Goal: Information Seeking & Learning: Learn about a topic

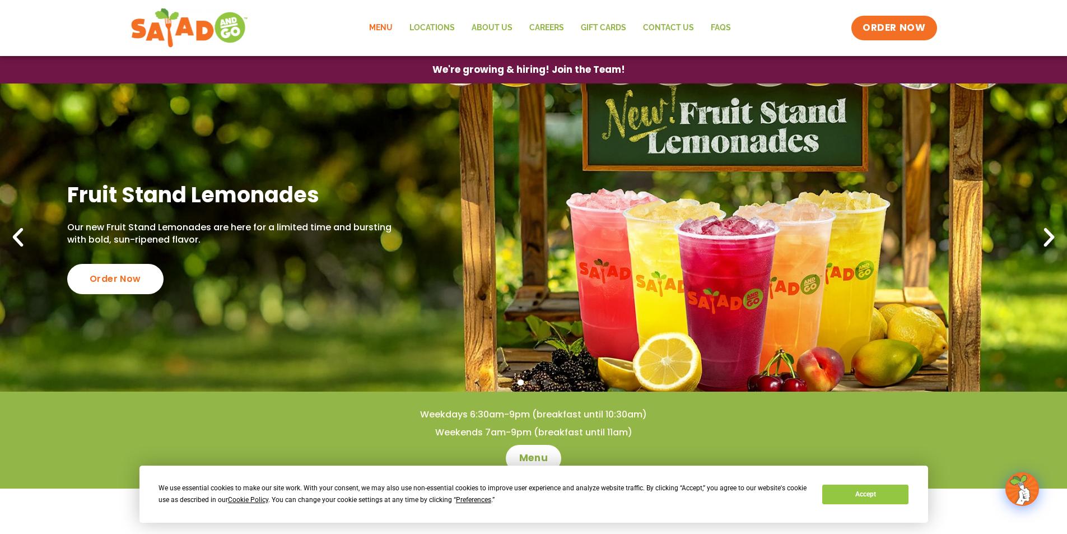
click at [388, 21] on link "Menu" at bounding box center [381, 28] width 40 height 26
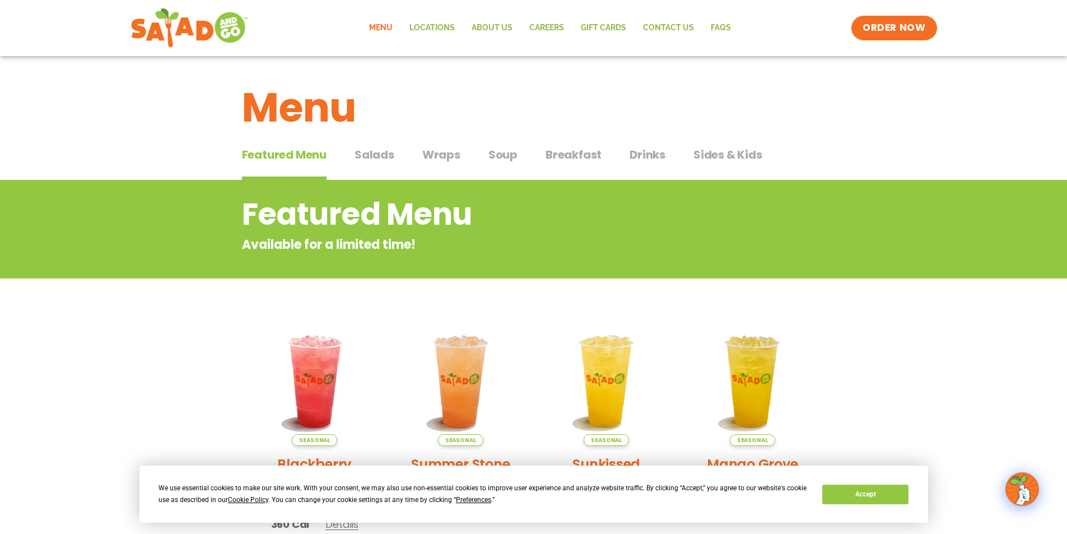
click at [434, 143] on div "Featured Menu Featured Menu Salads Salads Wraps Wraps Soup Soup Breakfast Break…" at bounding box center [534, 161] width 584 height 38
click at [434, 155] on span "Wraps" at bounding box center [441, 154] width 38 height 17
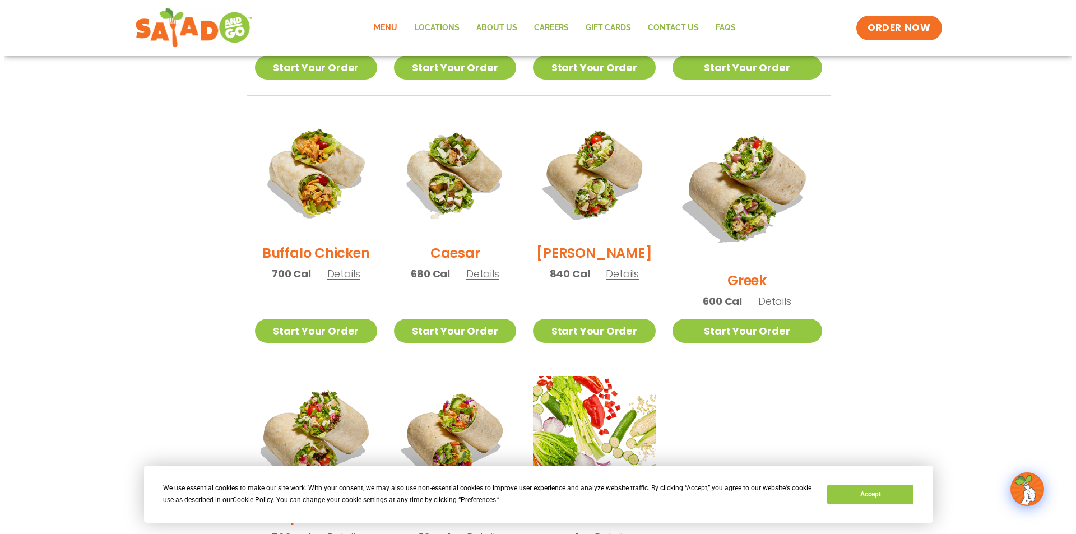
scroll to position [616, 0]
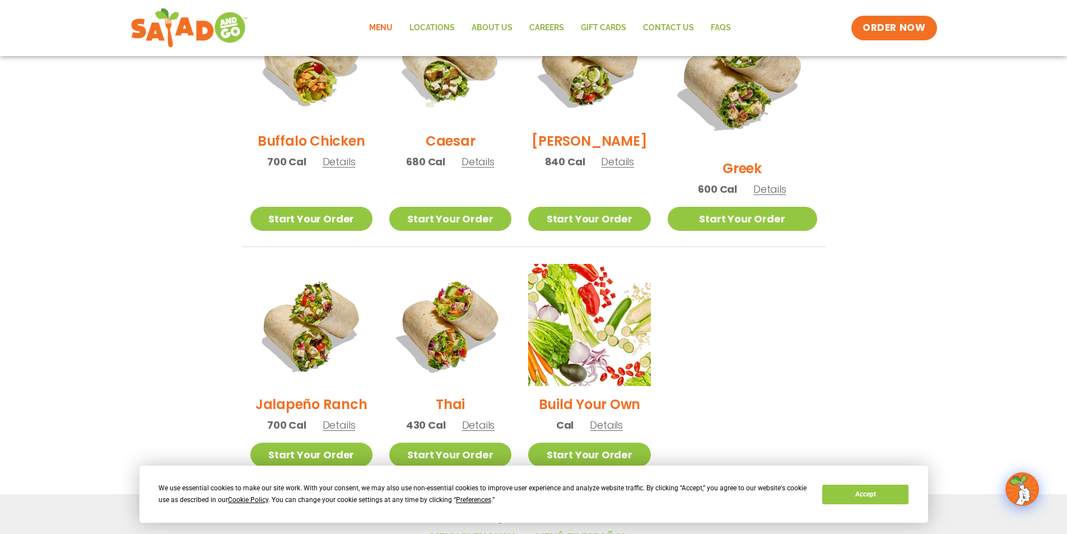
click at [344, 418] on span "Details" at bounding box center [339, 425] width 33 height 14
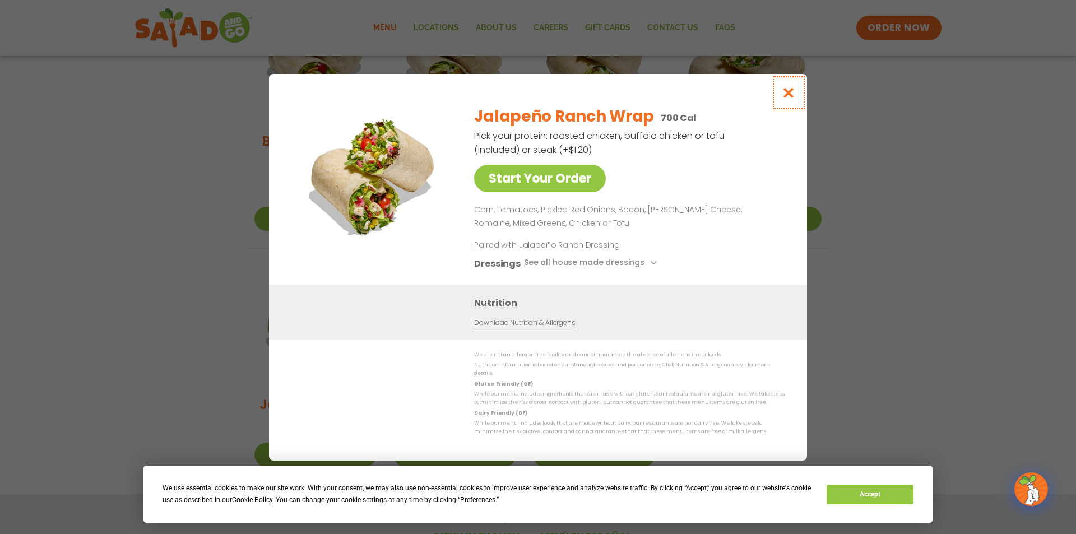
click at [794, 97] on icon "Close modal" at bounding box center [788, 93] width 14 height 12
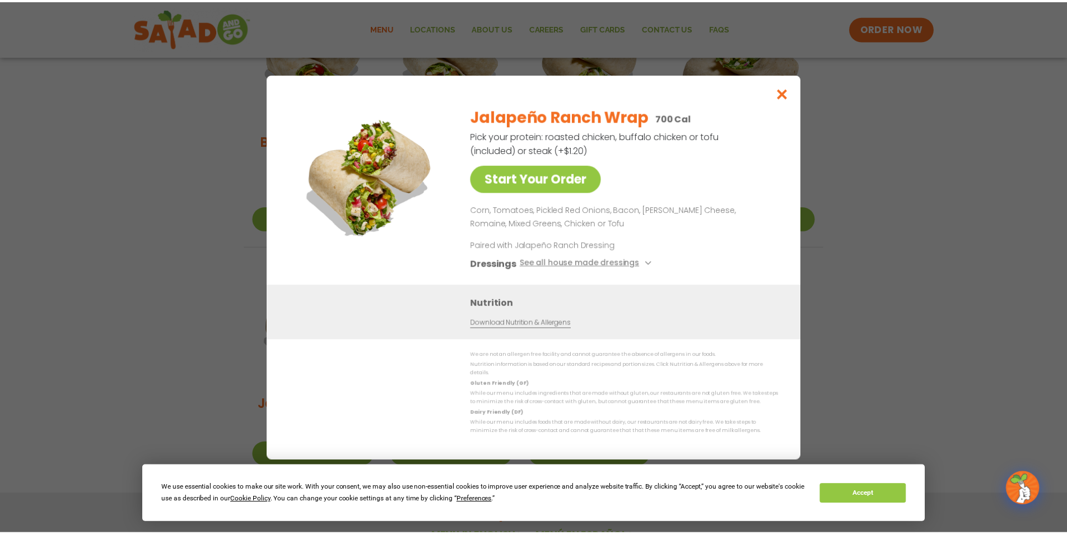
scroll to position [551, 0]
